Goal: Transaction & Acquisition: Subscribe to service/newsletter

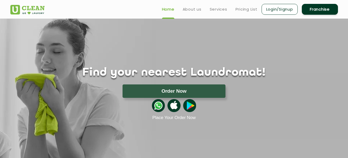
click at [274, 10] on link "Login/Signup" at bounding box center [280, 9] width 36 height 11
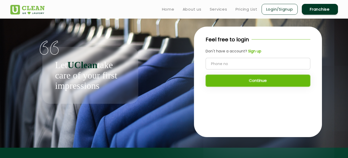
click at [227, 67] on input "tel" at bounding box center [258, 64] width 105 height 12
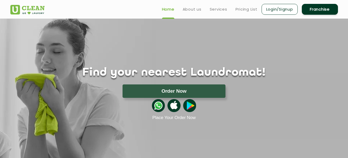
click at [275, 12] on link "Login/Signup" at bounding box center [280, 9] width 36 height 11
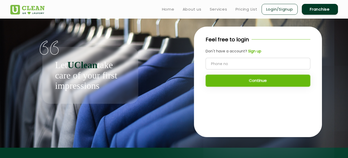
click at [261, 60] on input "tel" at bounding box center [258, 64] width 105 height 12
click at [263, 35] on div "Feel free to login Don't have a account? Sign up Continue" at bounding box center [258, 64] width 128 height 74
click at [217, 63] on input "tel" at bounding box center [258, 64] width 105 height 12
click at [274, 86] on div "Continue" at bounding box center [258, 72] width 105 height 29
click at [221, 66] on input "tel" at bounding box center [258, 64] width 105 height 12
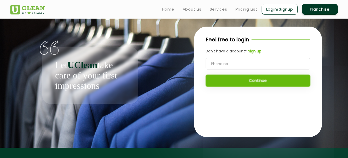
click at [221, 64] on input "tel" at bounding box center [258, 64] width 105 height 12
drag, startPoint x: 217, startPoint y: 61, endPoint x: 214, endPoint y: 60, distance: 3.0
click at [216, 61] on input "tel" at bounding box center [258, 64] width 105 height 12
click at [214, 60] on input "tel" at bounding box center [258, 64] width 105 height 12
click at [65, 76] on p "Let UClean take care of your first impressions" at bounding box center [90, 75] width 70 height 31
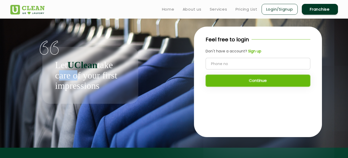
click at [65, 76] on p "Let UClean take care of your first impressions" at bounding box center [90, 75] width 70 height 31
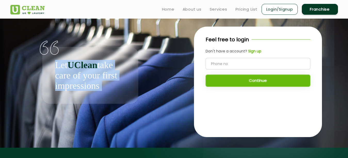
click at [65, 76] on p "Let UClean take care of your first impressions" at bounding box center [90, 75] width 70 height 31
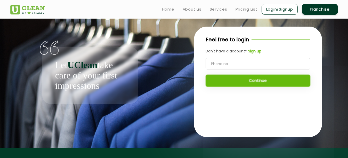
click at [239, 63] on input "tel" at bounding box center [258, 64] width 105 height 12
click at [255, 49] on b "Sign up" at bounding box center [254, 51] width 13 height 5
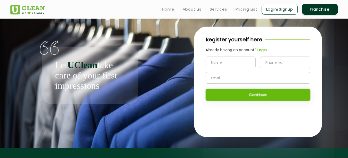
click at [280, 42] on div "Register yourself here" at bounding box center [258, 40] width 105 height 8
click at [287, 11] on link "Login/Signup" at bounding box center [280, 9] width 36 height 11
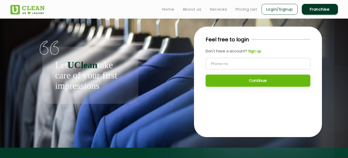
click at [266, 11] on link "Login/Signup" at bounding box center [280, 9] width 36 height 11
click at [267, 11] on link "Login/Signup" at bounding box center [280, 9] width 36 height 11
click at [316, 8] on link "Franchise" at bounding box center [320, 9] width 36 height 11
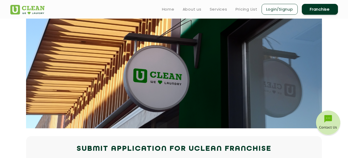
click at [268, 12] on link "Login/Signup" at bounding box center [280, 9] width 36 height 11
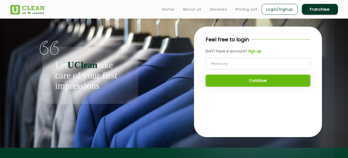
click at [268, 12] on link "Login/Signup" at bounding box center [280, 9] width 36 height 11
click at [261, 81] on div "Continue" at bounding box center [258, 72] width 105 height 29
click at [261, 66] on input "tel" at bounding box center [258, 64] width 105 height 12
click at [256, 49] on b "Sign up" at bounding box center [254, 51] width 13 height 5
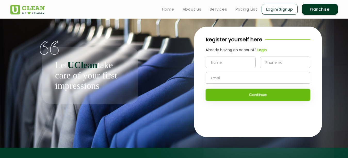
click at [247, 67] on input "text" at bounding box center [231, 63] width 50 height 12
click at [291, 57] on input "tel" at bounding box center [285, 63] width 50 height 12
